Goal: Check status

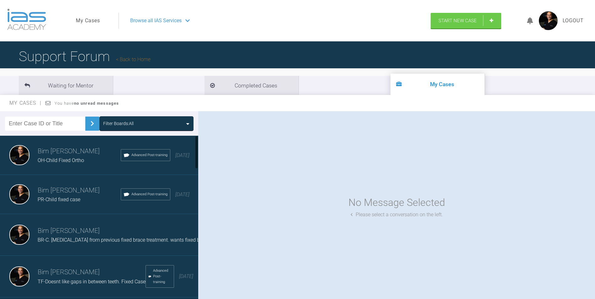
click at [81, 18] on link "My Cases" at bounding box center [88, 21] width 24 height 8
click at [60, 159] on span "OH-Child Fixed Ortho" at bounding box center [61, 160] width 46 height 6
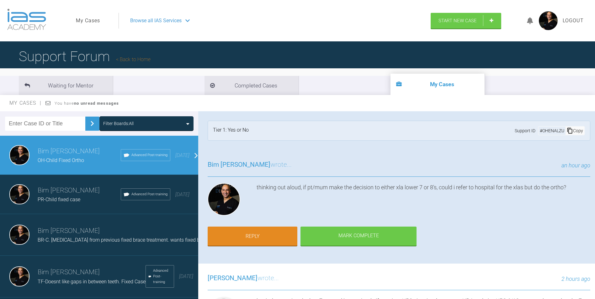
click at [571, 21] on span "Logout" at bounding box center [572, 21] width 21 height 8
